Goal: Transaction & Acquisition: Download file/media

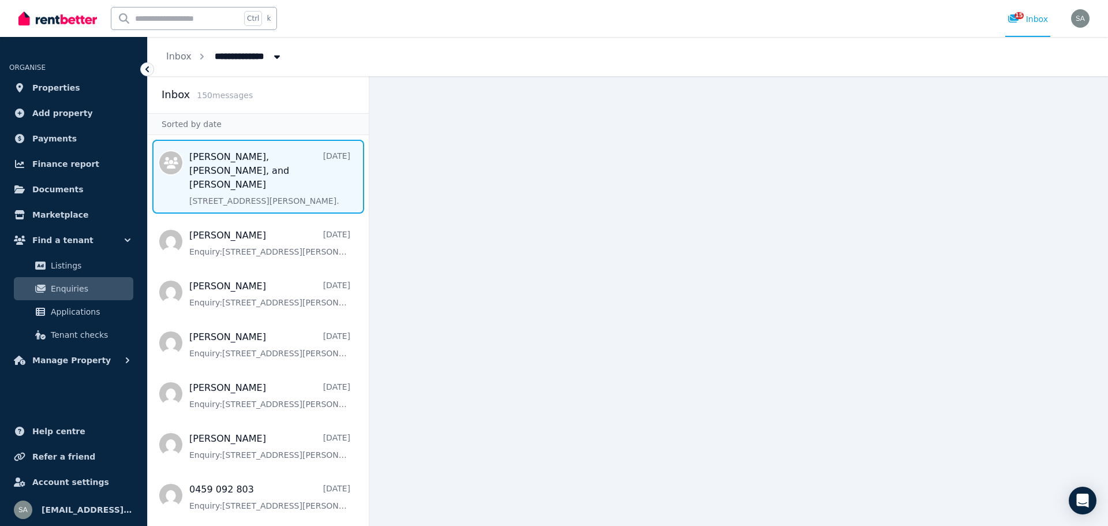
click at [245, 177] on span "Message list" at bounding box center [258, 177] width 221 height 74
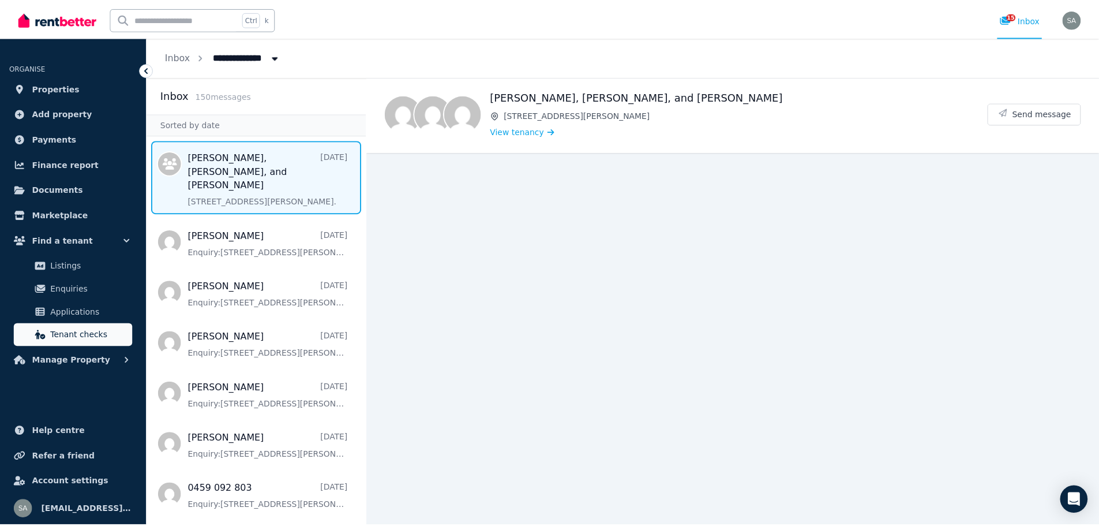
scroll to position [768, 0]
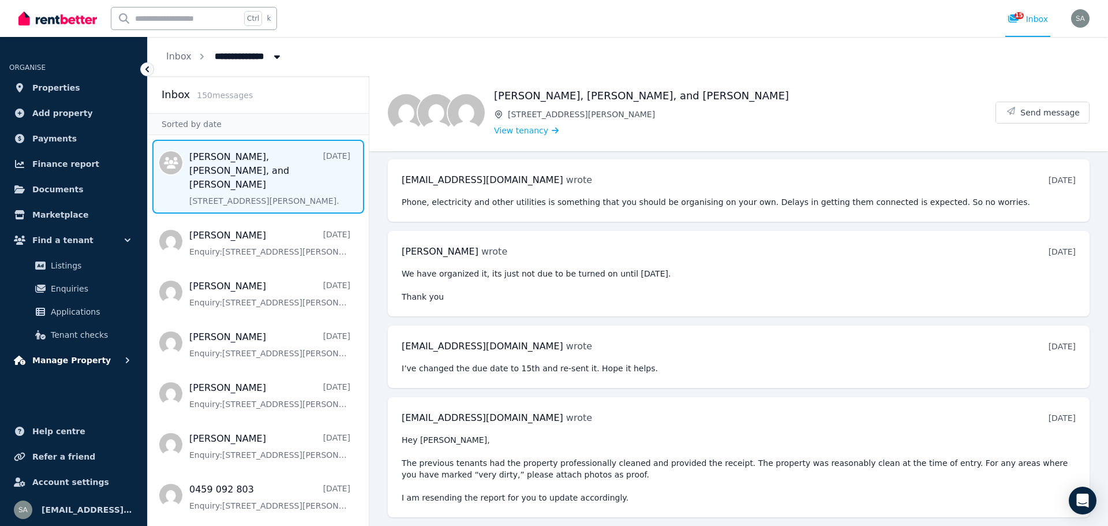
click at [57, 364] on span "Manage Property" at bounding box center [71, 360] width 78 height 14
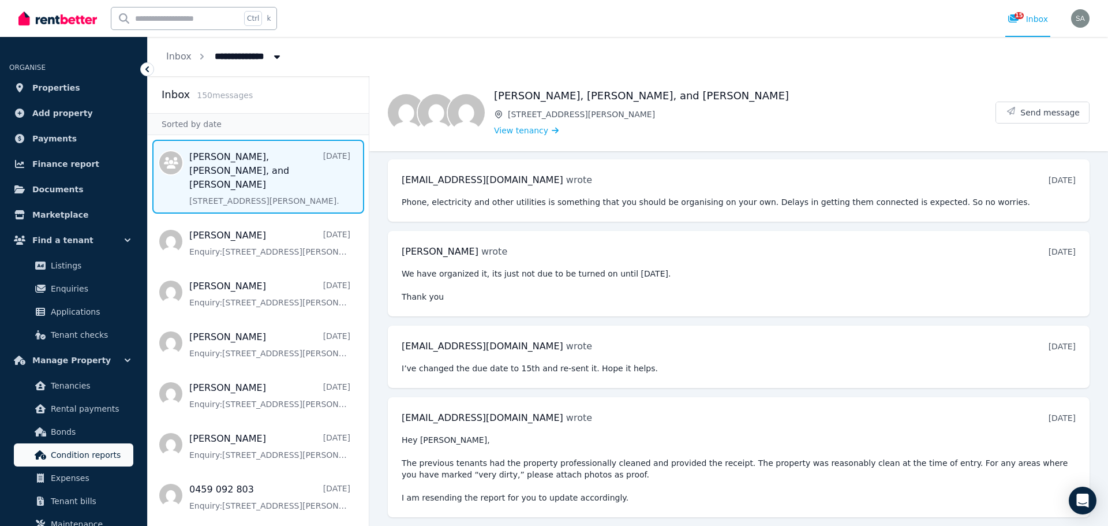
click at [71, 457] on span "Condition reports" at bounding box center [90, 455] width 78 height 14
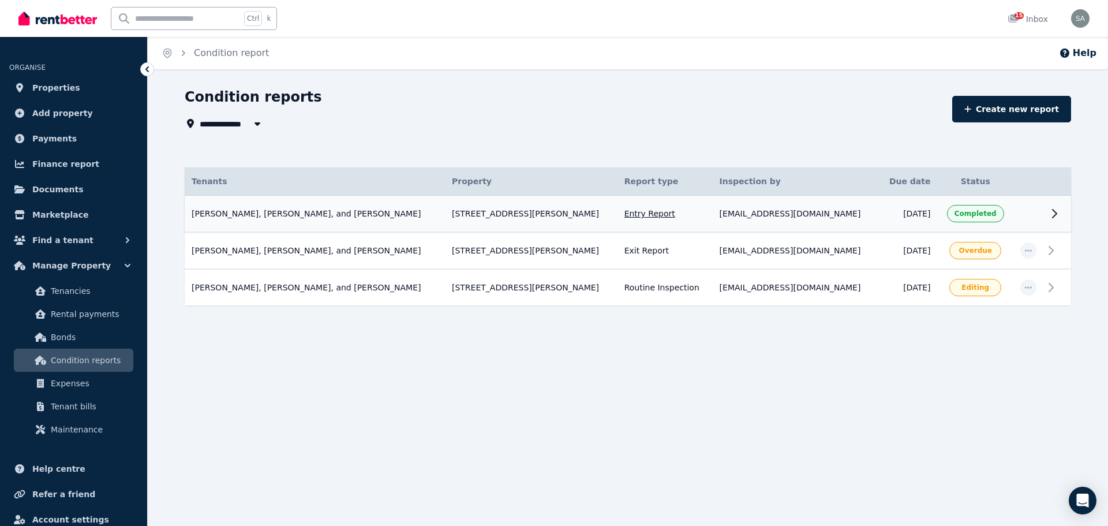
click at [694, 221] on td "Entry Report" at bounding box center [665, 214] width 95 height 37
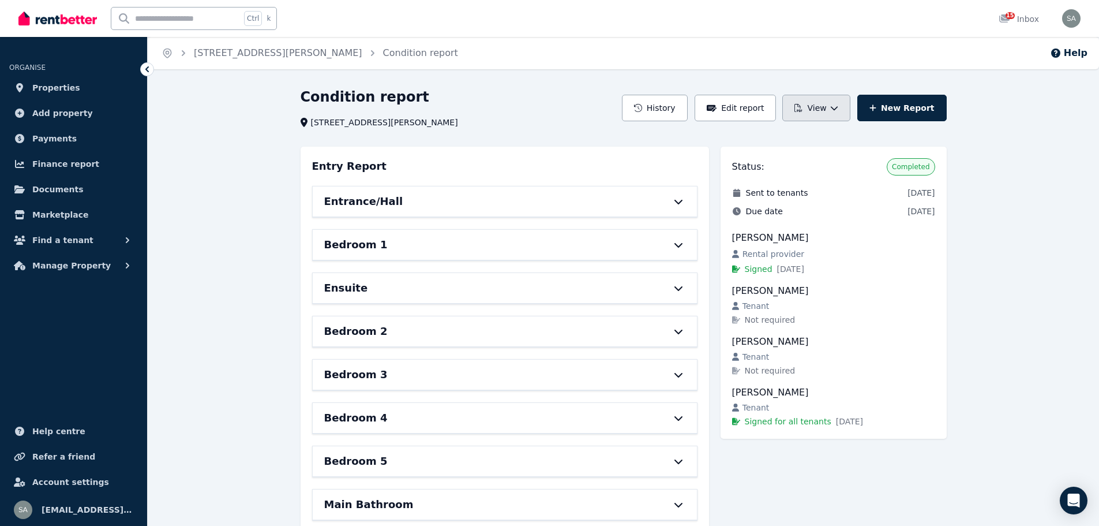
click at [848, 104] on button "View" at bounding box center [817, 108] width 68 height 27
click at [801, 160] on p "Download as PDF" at bounding box center [786, 160] width 80 height 12
